Goal: Navigation & Orientation: Find specific page/section

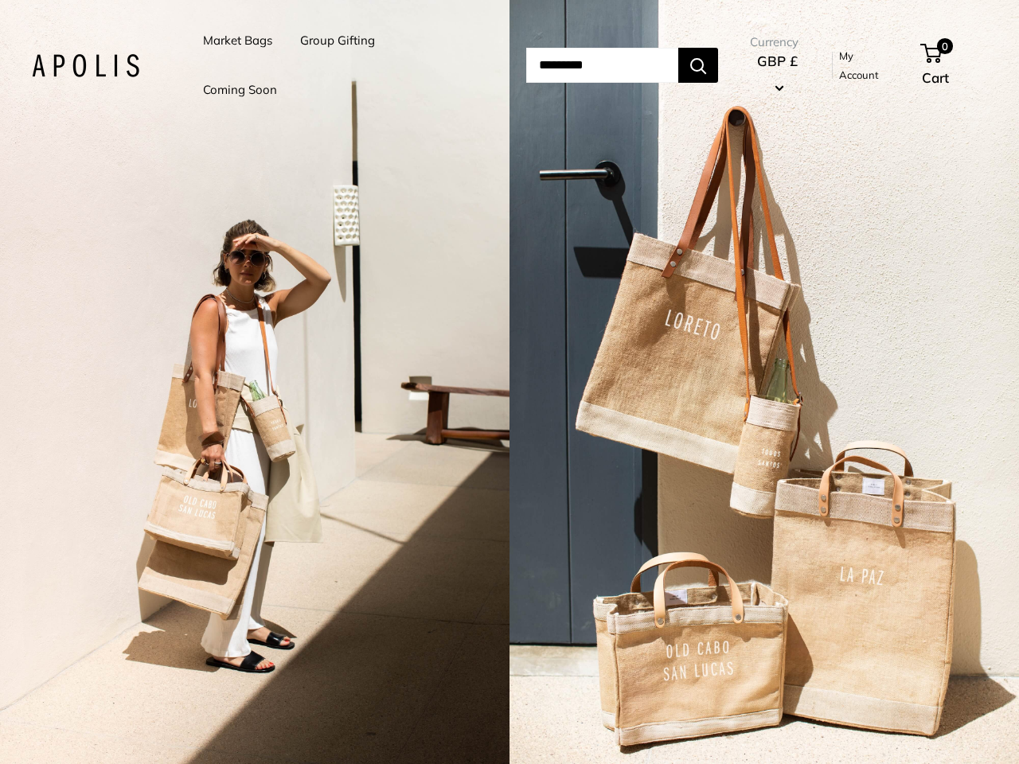
click at [526, 65] on input "Search..." at bounding box center [602, 65] width 152 height 35
click at [340, 65] on li "Group Gifting" at bounding box center [337, 40] width 75 height 49
click at [620, 65] on input "Search..." at bounding box center [602, 65] width 152 height 35
click at [255, 382] on div "2 / 5" at bounding box center [255, 382] width 510 height 764
click at [764, 382] on div "2 / 5" at bounding box center [765, 382] width 510 height 764
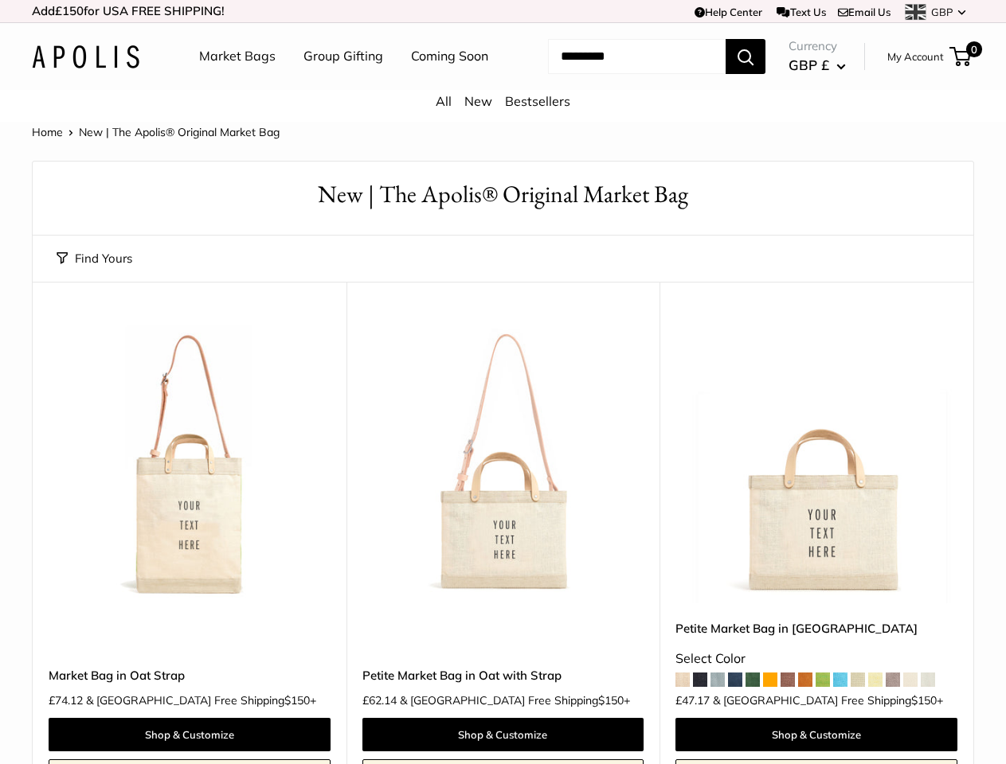
click at [502, 11] on td "Help Center Text Us Email Us *** *** *** *** *** *** *** *** *** *** *** GBP US…" at bounding box center [694, 11] width 557 height 22
click at [502, 82] on nav "Market Bags Group Gifting Coming Soon" at bounding box center [357, 56] width 381 height 51
click at [339, 82] on ul "Market Bags Group Gifting Coming Soon" at bounding box center [357, 56] width 317 height 51
click at [618, 74] on input "Search..." at bounding box center [637, 56] width 178 height 35
click at [94, 270] on button "Find Yours" at bounding box center [95, 259] width 76 height 22
